Goal: Find specific page/section: Find specific page/section

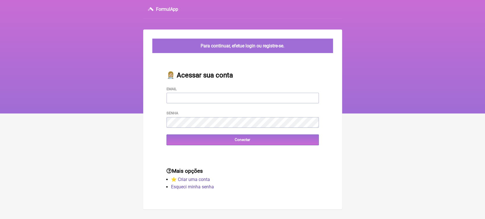
type input "[EMAIL_ADDRESS][DOMAIN_NAME]"
click at [224, 147] on div "👩🏼‍⚕️ Acessar sua conta Email [EMAIL_ADDRESS][DOMAIN_NAME] Senha Conectar" at bounding box center [242, 108] width 170 height 92
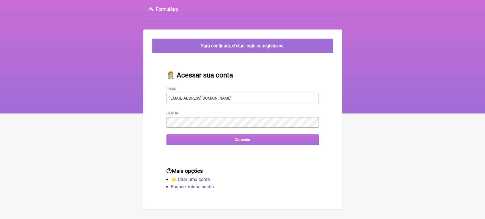
click at [223, 144] on input "Conectar" at bounding box center [242, 140] width 152 height 11
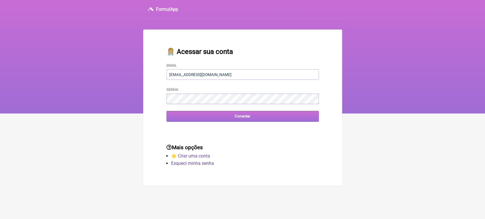
click at [212, 115] on input "Conectar" at bounding box center [242, 116] width 152 height 11
click at [193, 121] on input "Conectar" at bounding box center [242, 116] width 152 height 11
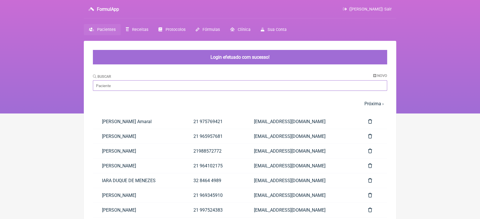
click at [171, 89] on input "Buscar" at bounding box center [240, 85] width 294 height 11
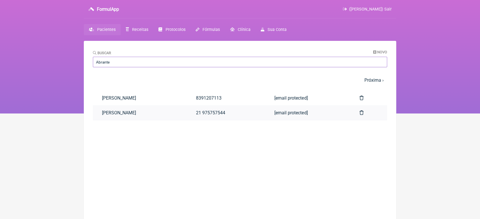
type input "Abrante"
click at [157, 112] on link "ROBERT RODRIGUES ABRANTES" at bounding box center [140, 113] width 94 height 14
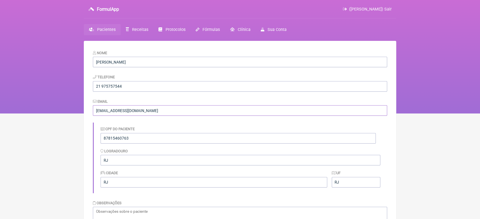
click at [157, 112] on input "VINI_PASCHOAL@YAHOO.COM.BR" at bounding box center [240, 110] width 294 height 11
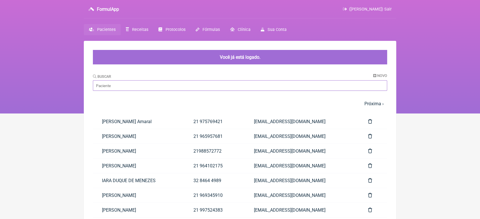
click at [149, 84] on input "Buscar" at bounding box center [240, 85] width 294 height 11
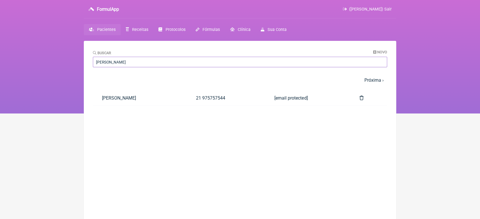
type input "robert ab"
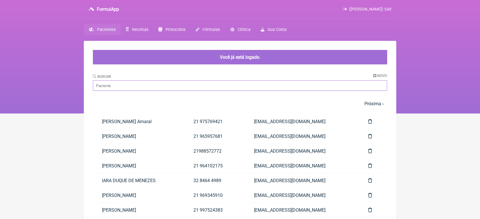
click at [191, 88] on input "Buscar" at bounding box center [240, 85] width 294 height 11
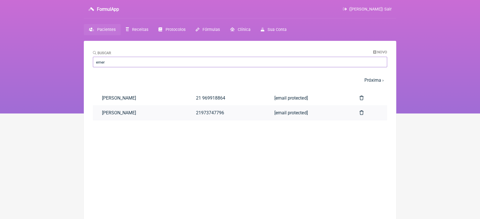
type input "emer"
click at [227, 117] on link "21973747796" at bounding box center [226, 113] width 78 height 14
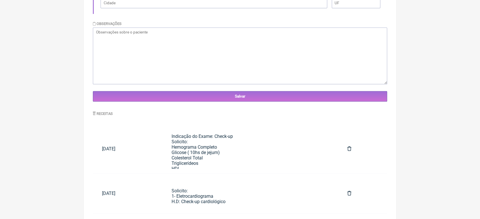
scroll to position [191, 0]
